Goal: Connect with others: Connect with others

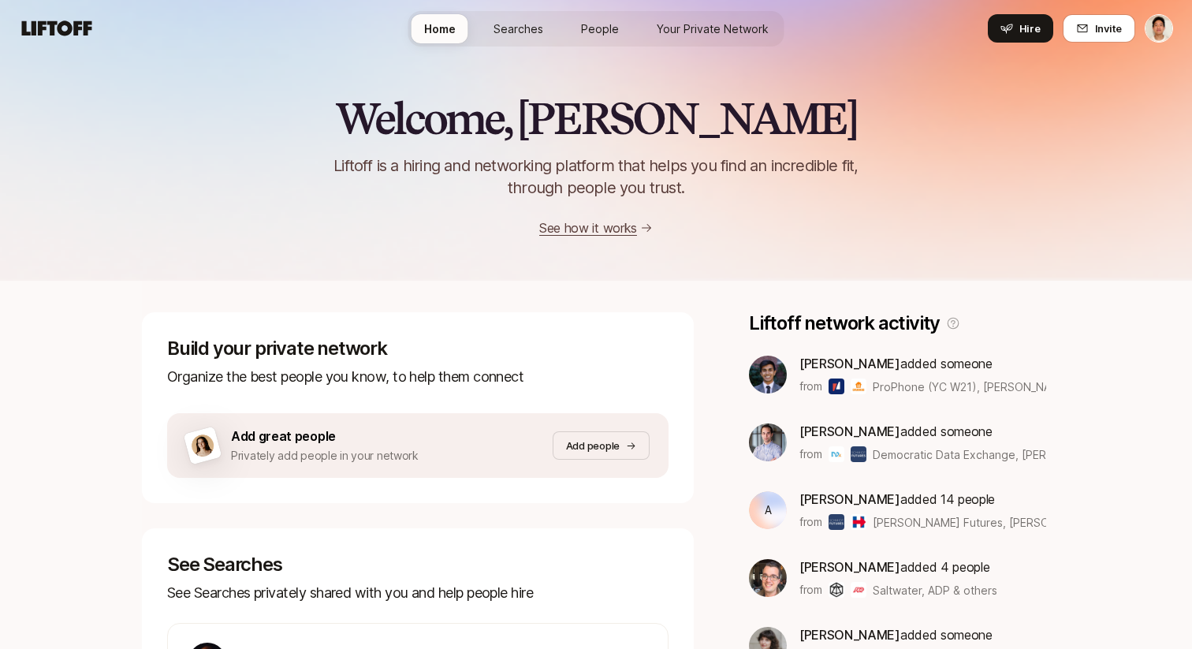
click at [697, 14] on link "Your Private Network" at bounding box center [712, 28] width 137 height 29
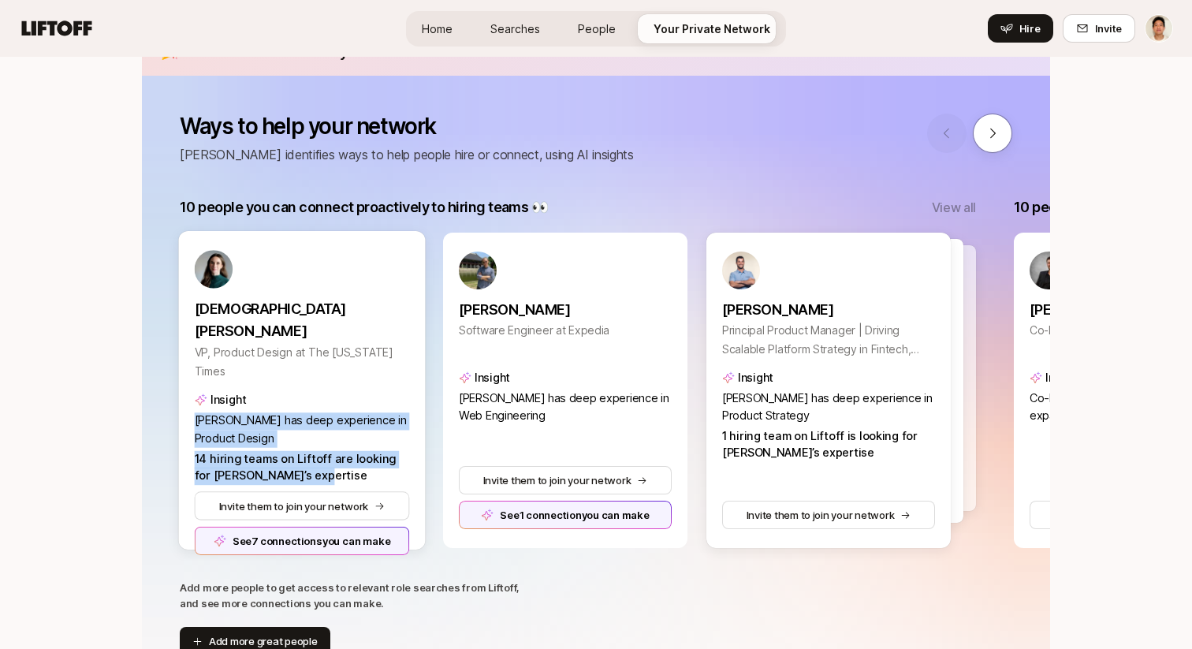
drag, startPoint x: 296, startPoint y: 448, endPoint x: 195, endPoint y: 399, distance: 112.4
click at [195, 412] on p "Kristen has deep experience in Product Design 14 hiring teams on Liftoff are lo…" at bounding box center [302, 448] width 215 height 73
click at [312, 427] on p "Kristen has deep experience in Product Design 14 hiring teams on Liftoff are lo…" at bounding box center [302, 448] width 215 height 73
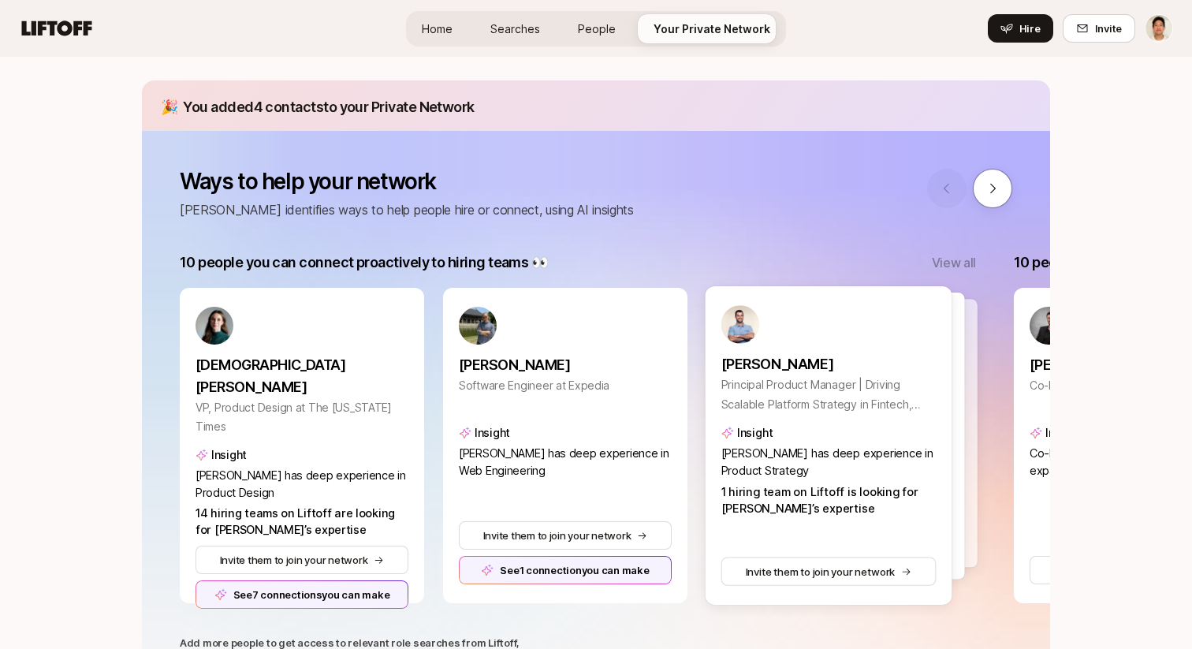
click at [961, 378] on div at bounding box center [841, 435] width 247 height 287
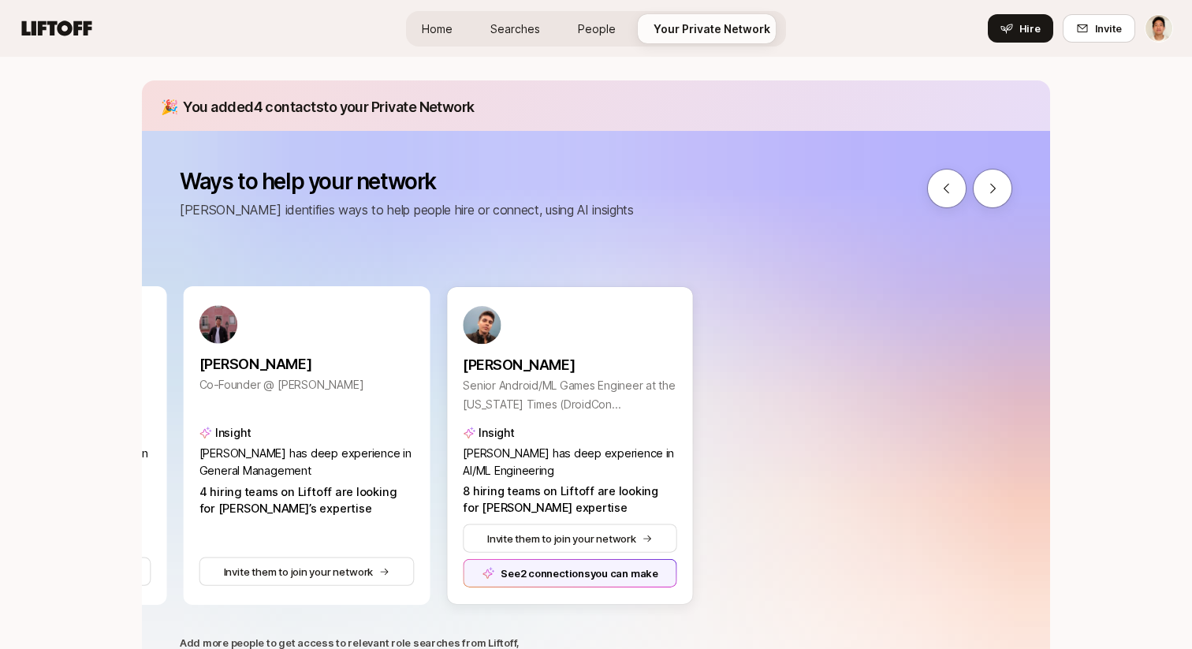
scroll to position [0, 790]
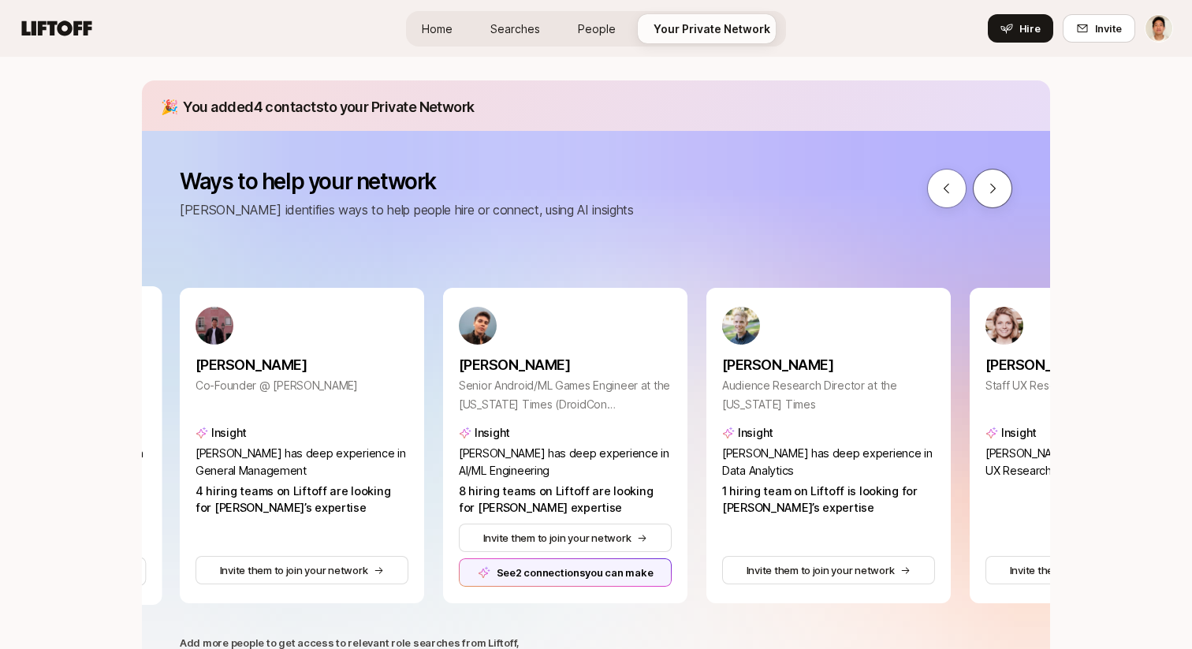
click at [999, 191] on icon at bounding box center [992, 188] width 14 height 14
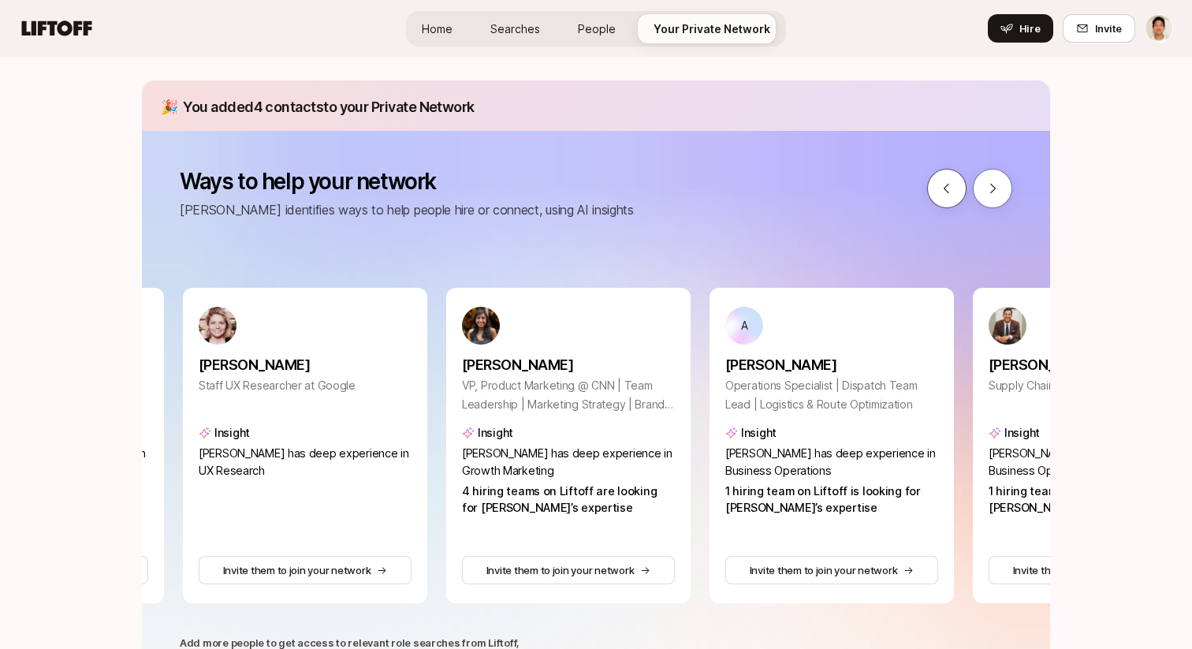
scroll to position [0, 1579]
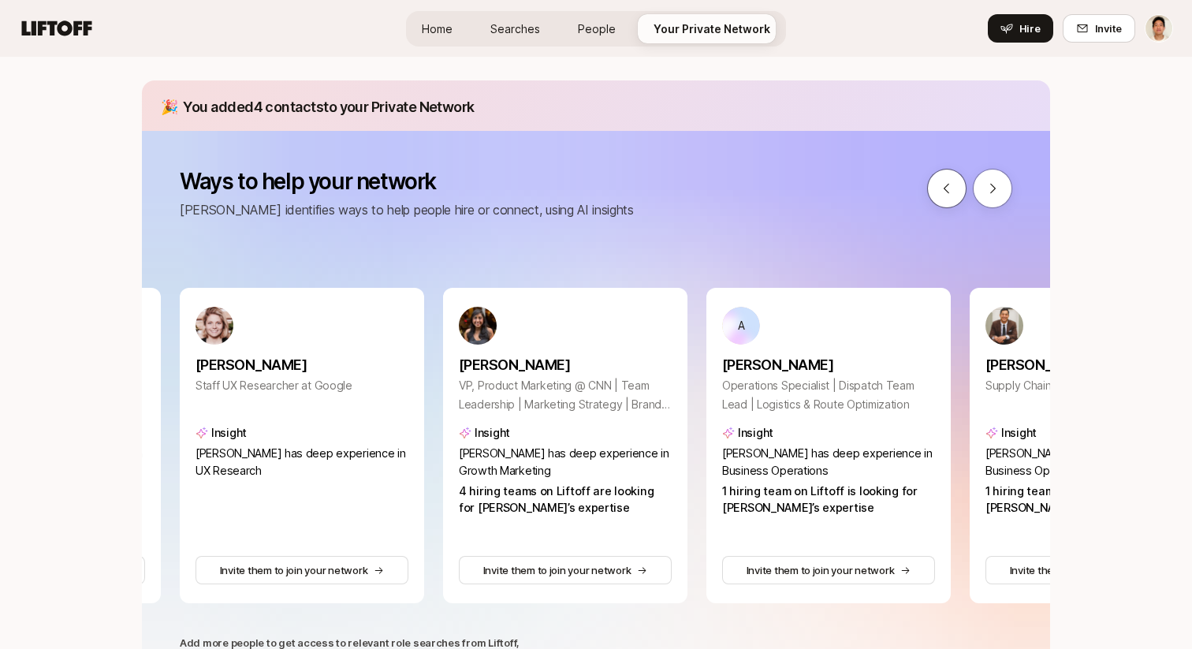
click at [948, 192] on icon at bounding box center [946, 188] width 14 height 14
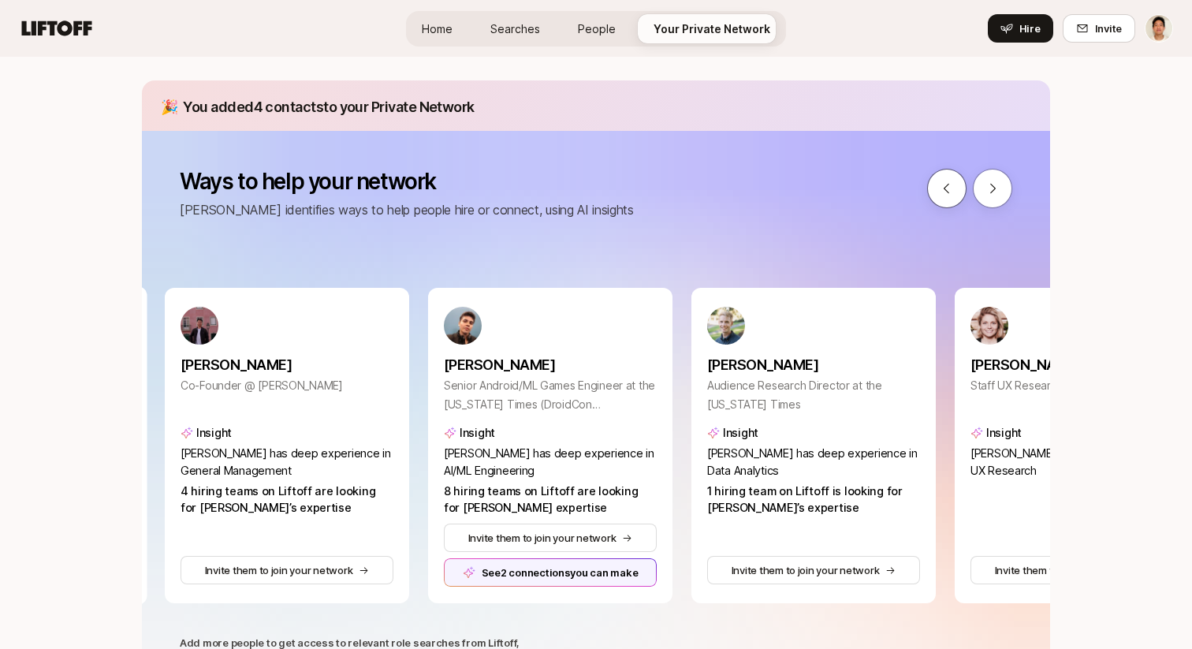
click at [948, 192] on icon at bounding box center [946, 188] width 14 height 14
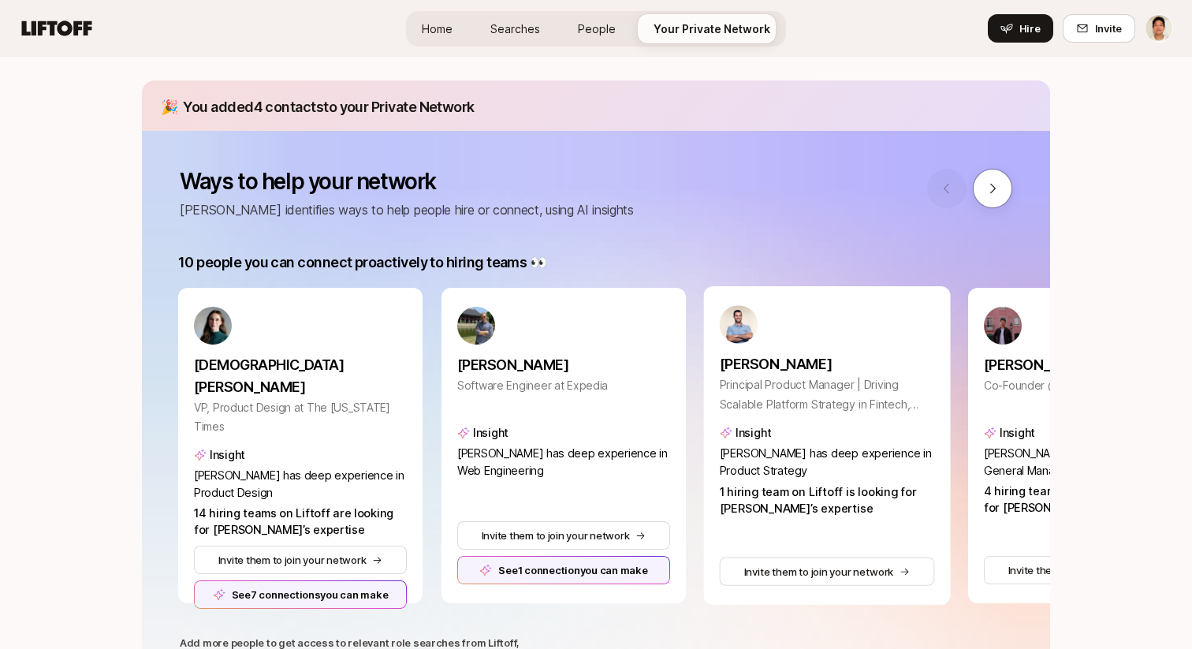
scroll to position [0, 0]
drag, startPoint x: 612, startPoint y: 456, endPoint x: 612, endPoint y: 474, distance: 18.9
click at [612, 474] on p "[PERSON_NAME] has deep experience in Web Engineering" at bounding box center [565, 462] width 215 height 35
click at [558, 458] on span "[PERSON_NAME] has deep experience in Web Engineering" at bounding box center [564, 462] width 212 height 32
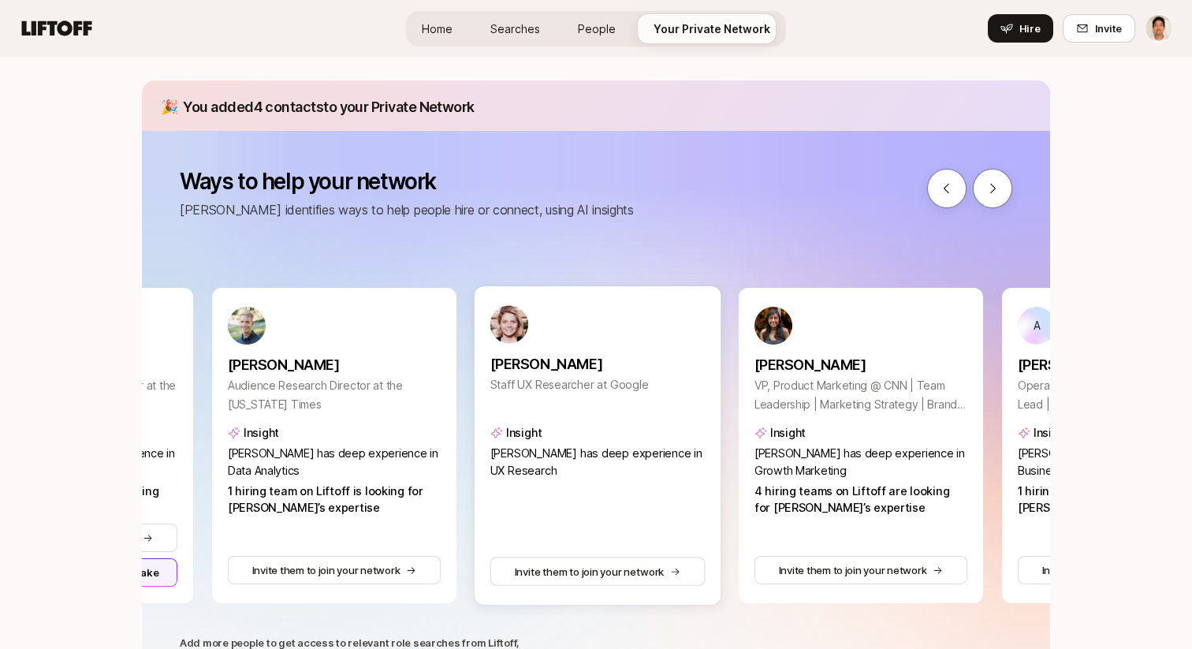
scroll to position [0, 1278]
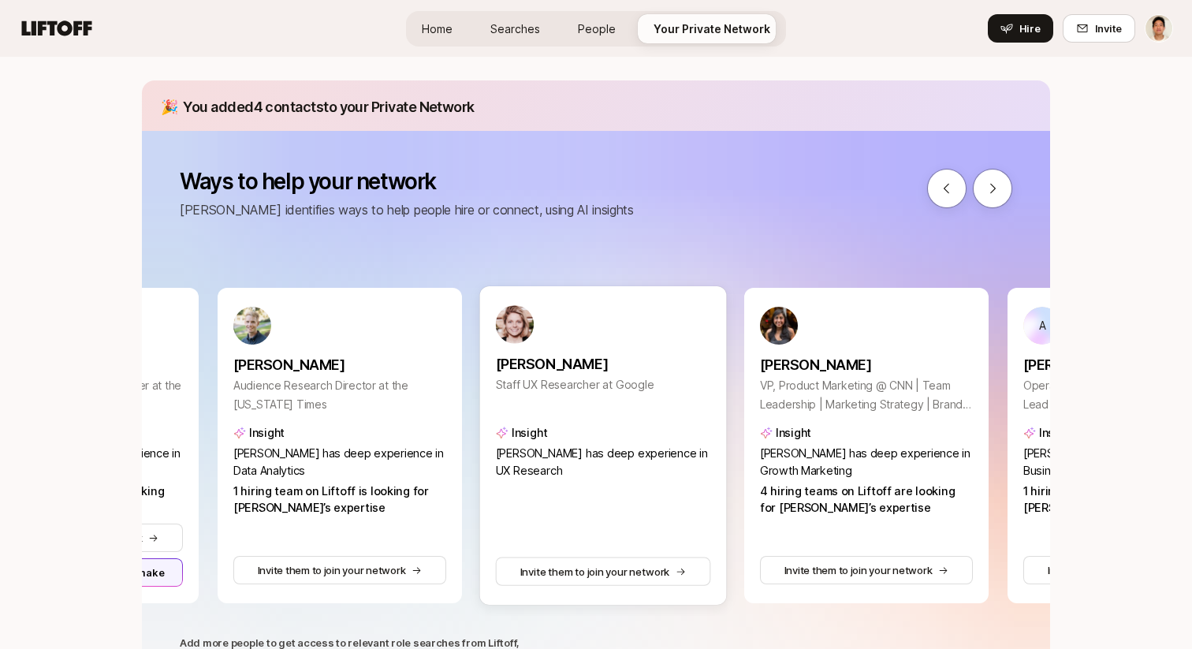
click at [568, 457] on span "Shannon has deep experience in UX Research" at bounding box center [602, 462] width 212 height 32
click at [582, 470] on p "Shannon has deep experience in UX Research" at bounding box center [603, 462] width 215 height 35
click at [327, 492] on span "1 hiring team on Liftoff is looking for Erik’s expertise" at bounding box center [331, 500] width 197 height 32
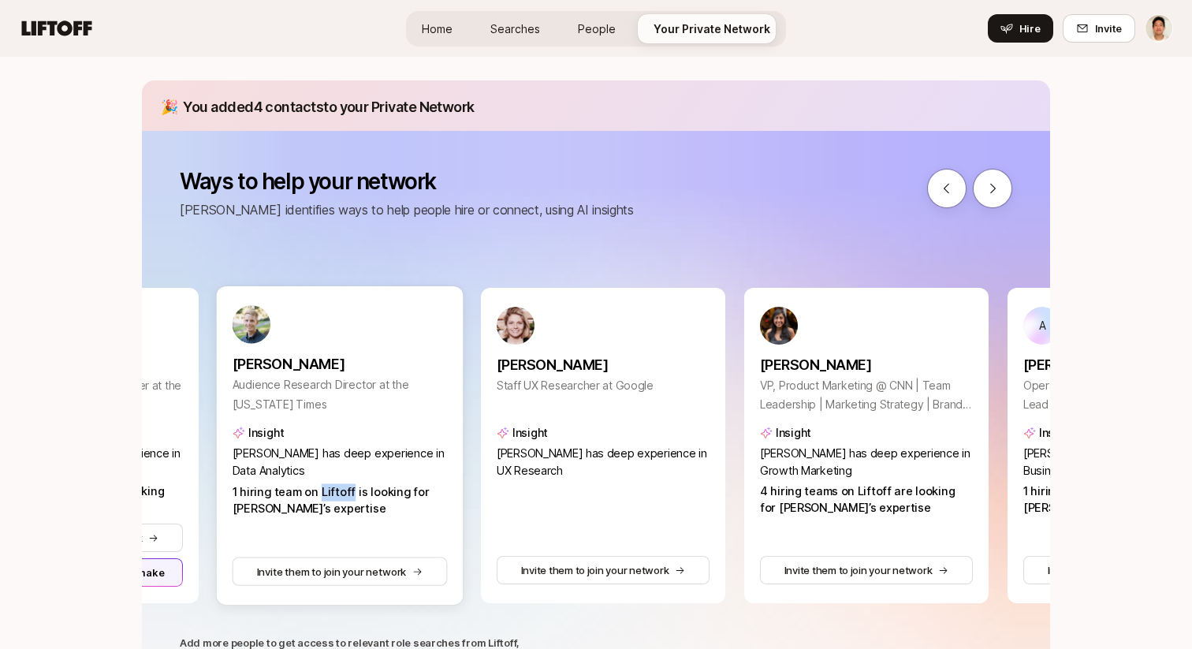
click at [327, 492] on span "1 hiring team on Liftoff is looking for Erik’s expertise" at bounding box center [331, 500] width 197 height 32
click at [467, 486] on div "Kristen Dudish VP, Product Design at The New York Times Insight Kristen has dee…" at bounding box center [208, 445] width 2614 height 315
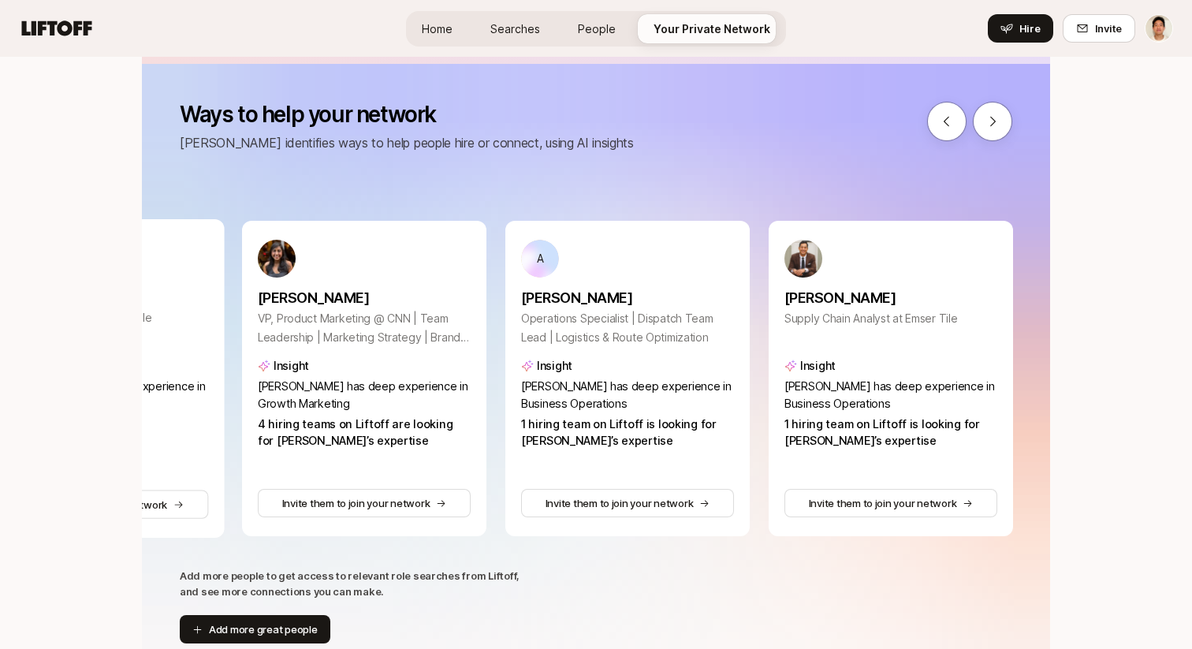
scroll to position [0, 1794]
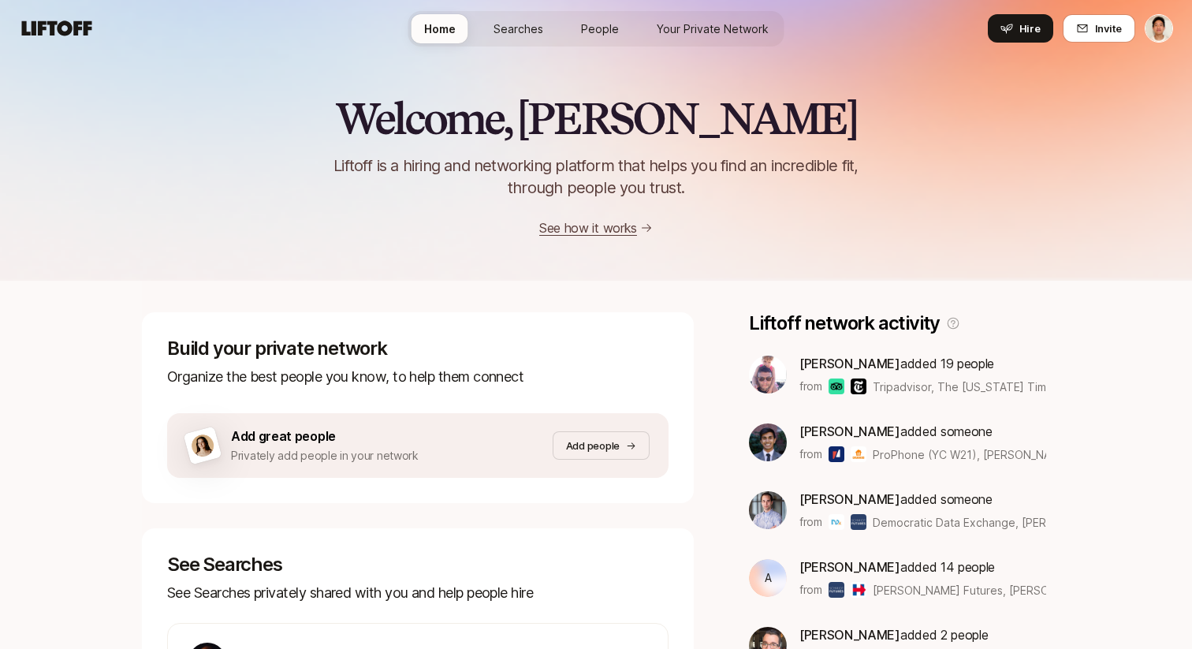
click at [702, 30] on span "Your Private Network" at bounding box center [713, 28] width 112 height 17
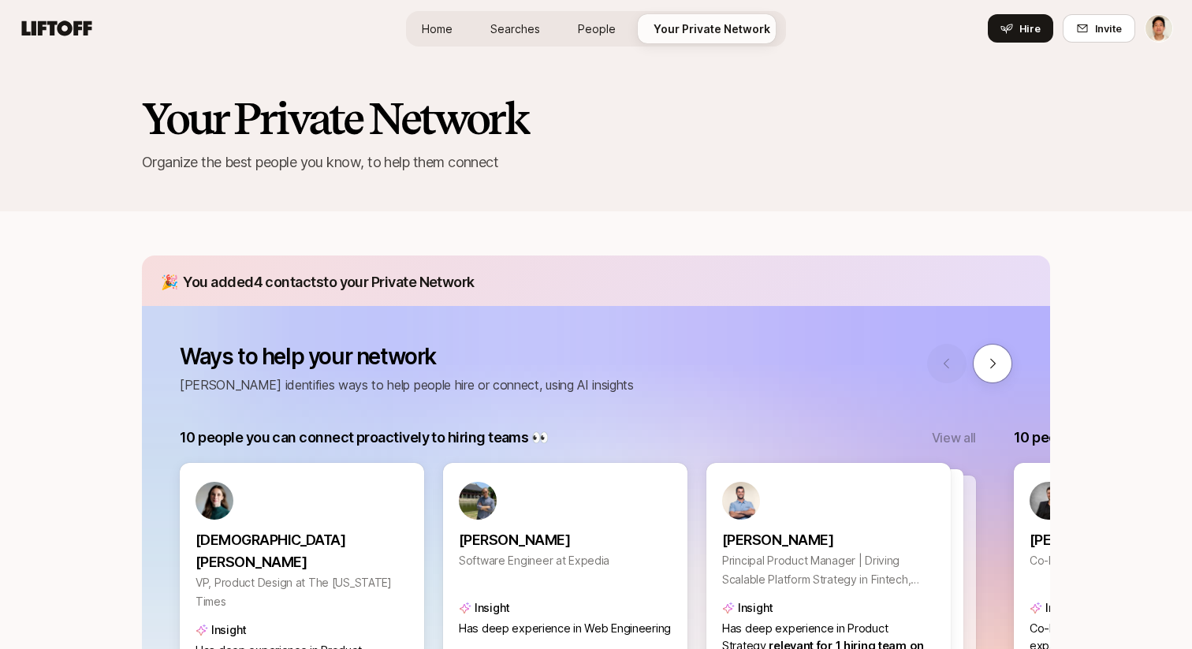
click at [452, 25] on span "Home" at bounding box center [437, 28] width 31 height 17
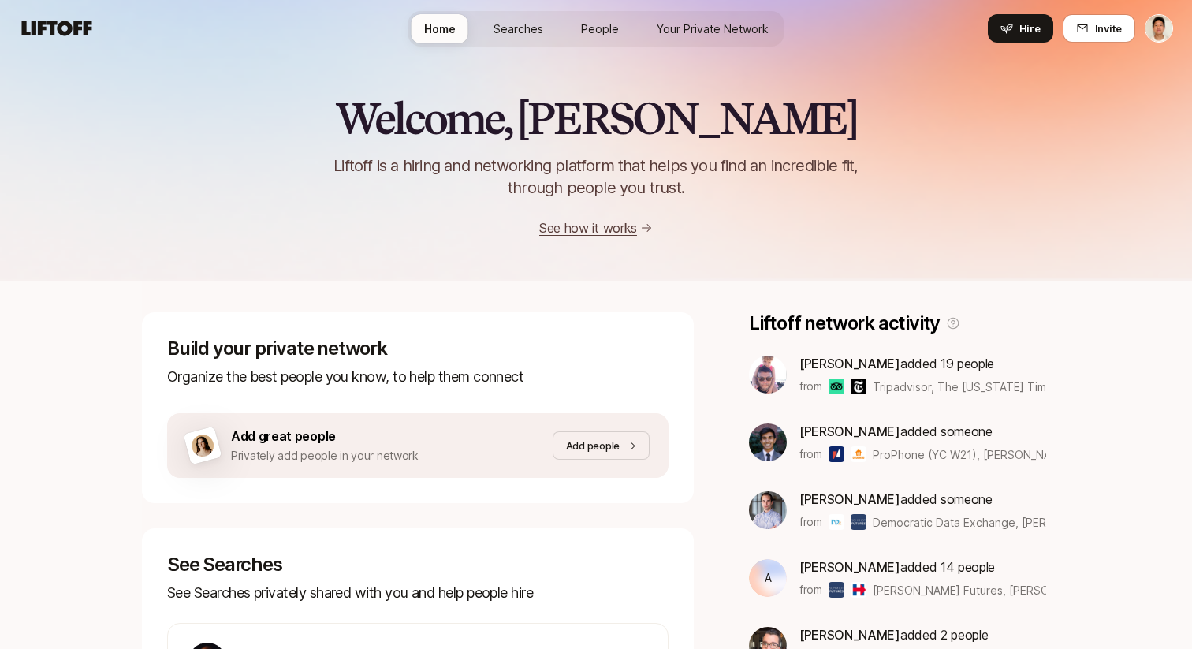
click at [685, 22] on span "Your Private Network" at bounding box center [713, 28] width 112 height 17
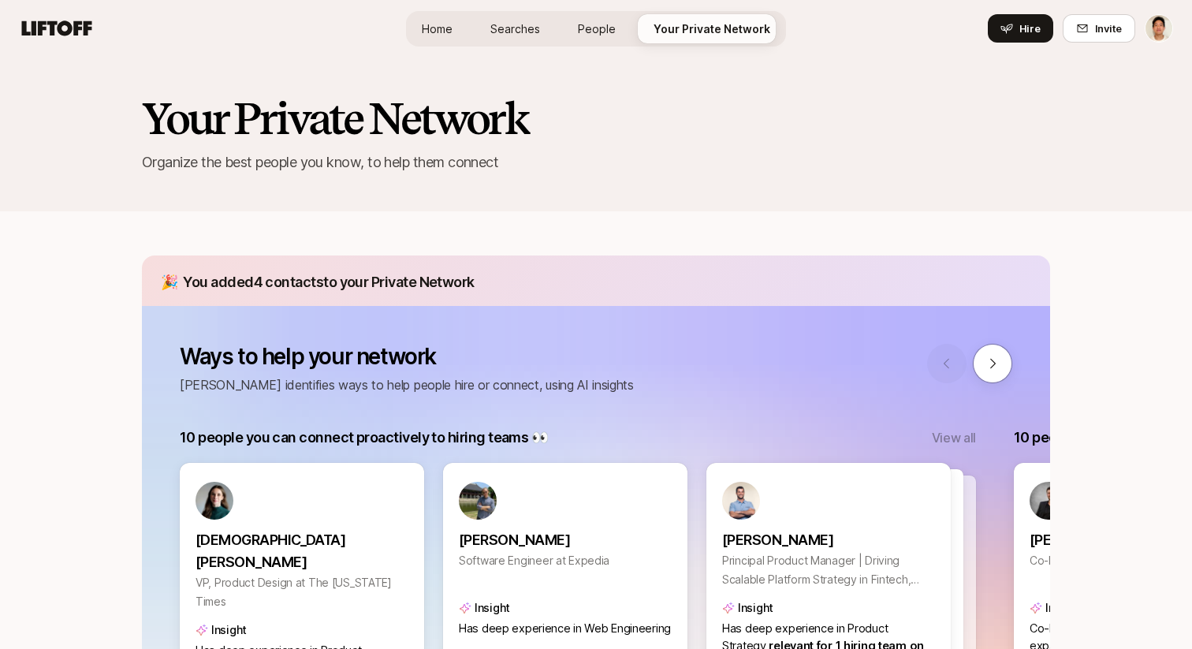
click at [442, 31] on span "Home" at bounding box center [437, 28] width 31 height 17
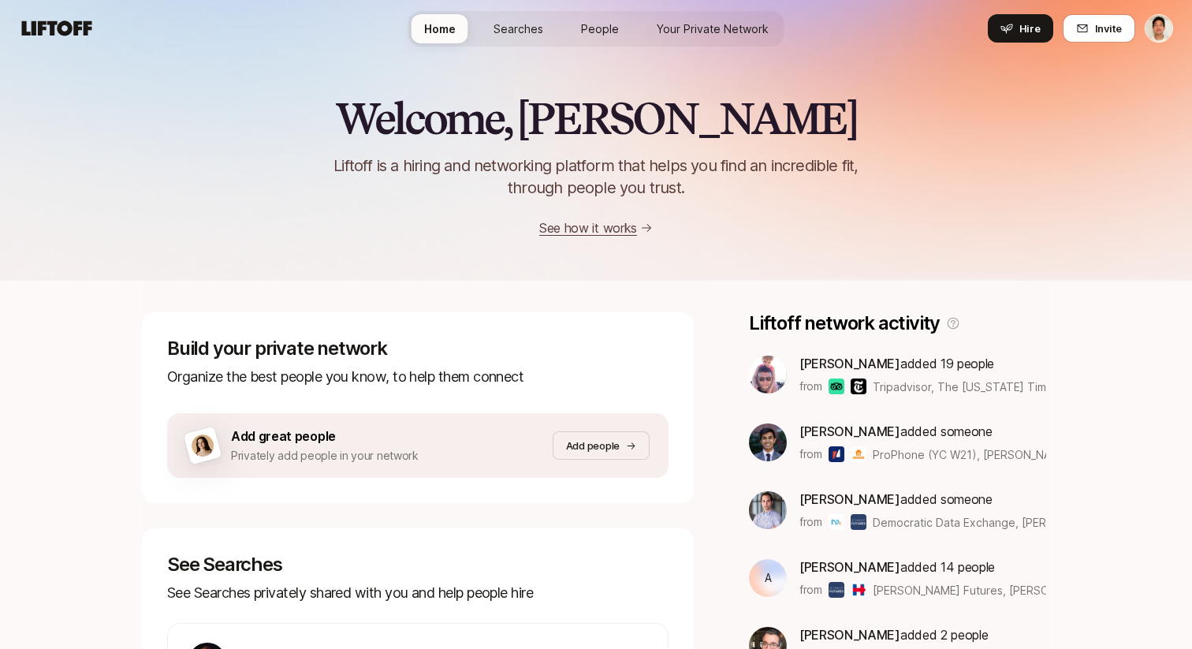
click at [700, 32] on span "Your Private Network" at bounding box center [713, 28] width 112 height 17
